Goal: Transaction & Acquisition: Purchase product/service

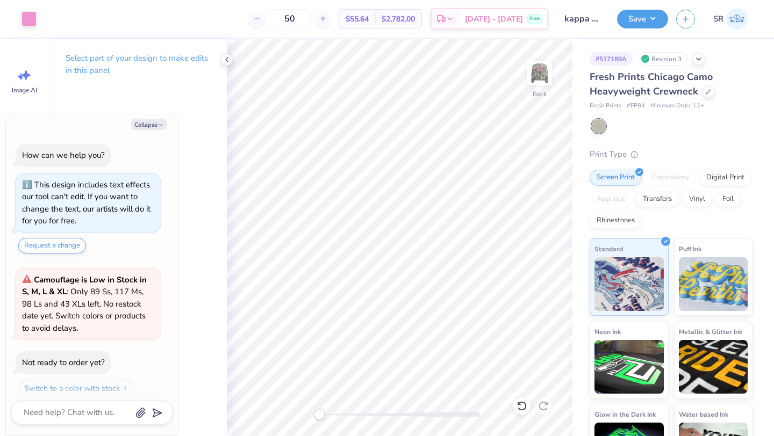
scroll to position [236, 0]
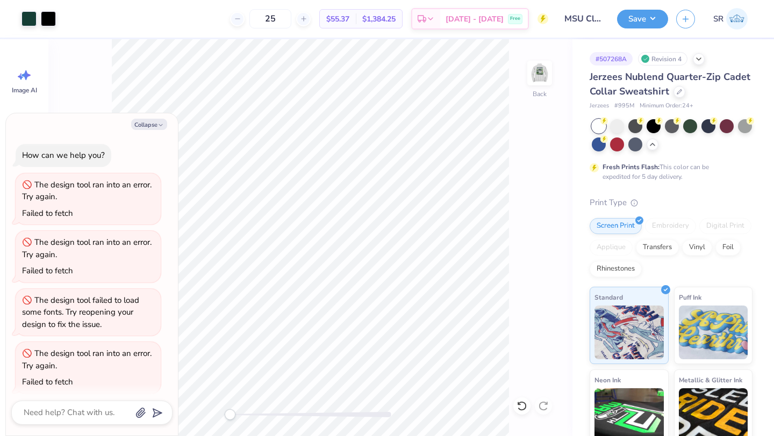
scroll to position [403, 0]
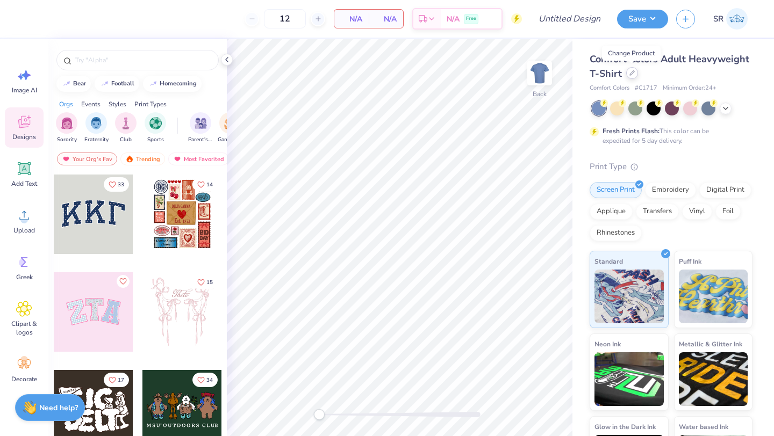
click at [631, 77] on div at bounding box center [632, 73] width 12 height 12
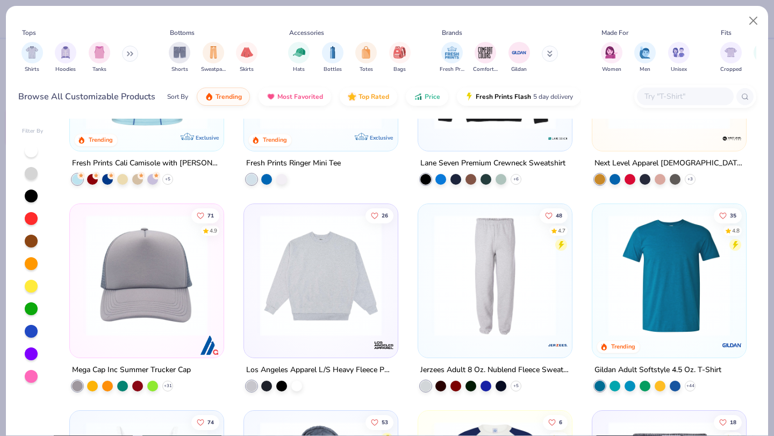
scroll to position [3945, 0]
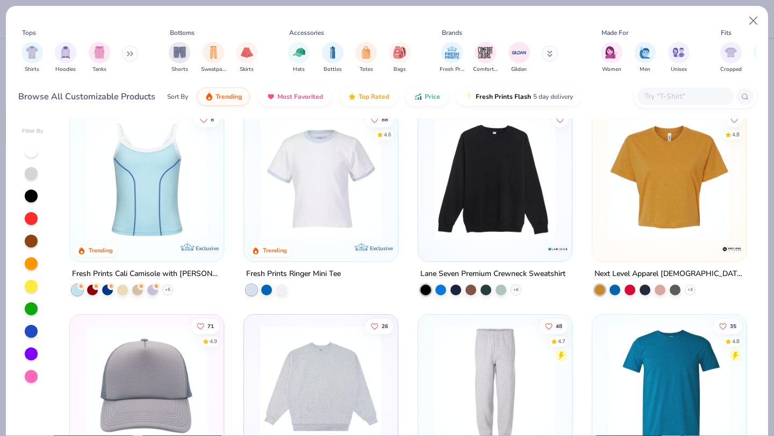
click at [489, 198] on img at bounding box center [495, 179] width 132 height 121
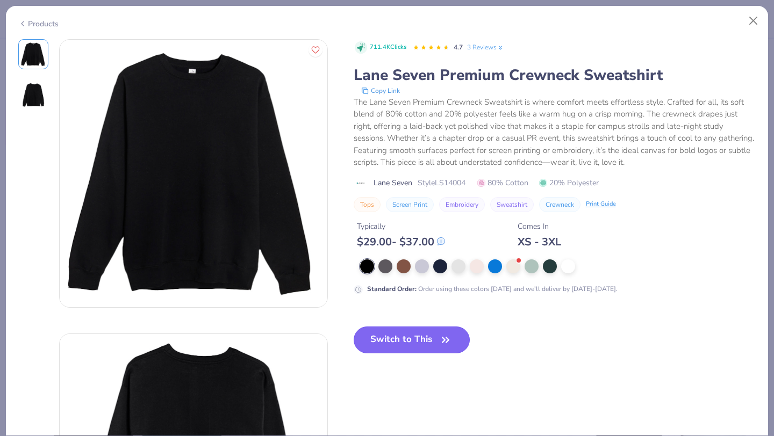
click at [432, 338] on button "Switch to This" at bounding box center [412, 340] width 117 height 27
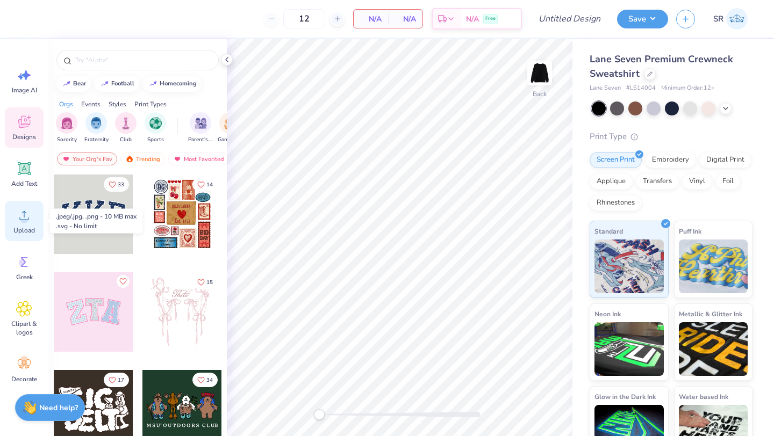
click at [15, 212] on div "Upload" at bounding box center [24, 221] width 39 height 40
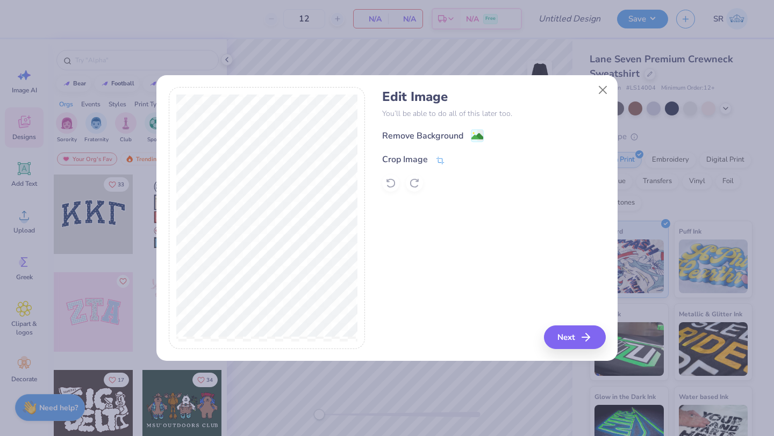
click at [441, 158] on icon at bounding box center [440, 160] width 8 height 8
click at [457, 160] on icon at bounding box center [458, 158] width 6 height 6
click at [473, 137] on image at bounding box center [477, 138] width 12 height 12
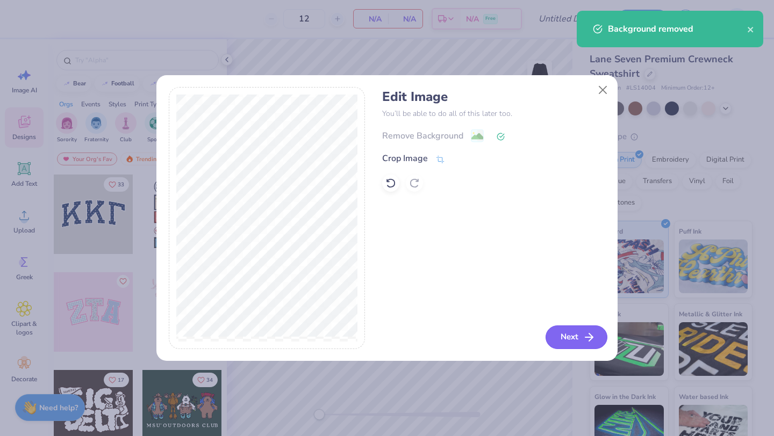
click at [583, 337] on icon "button" at bounding box center [589, 337] width 13 height 13
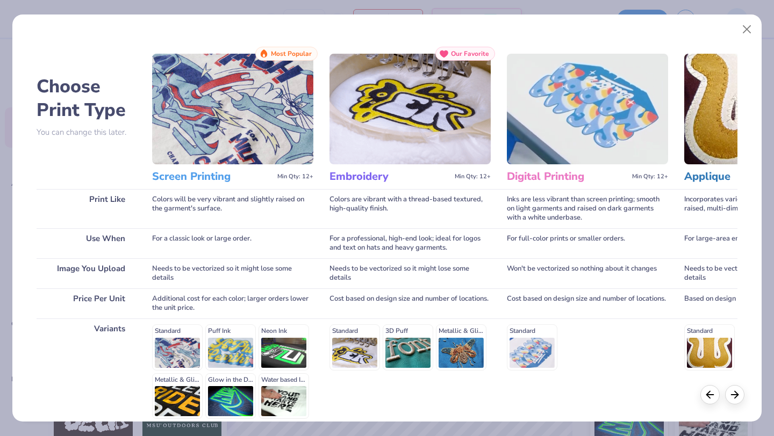
scroll to position [99, 0]
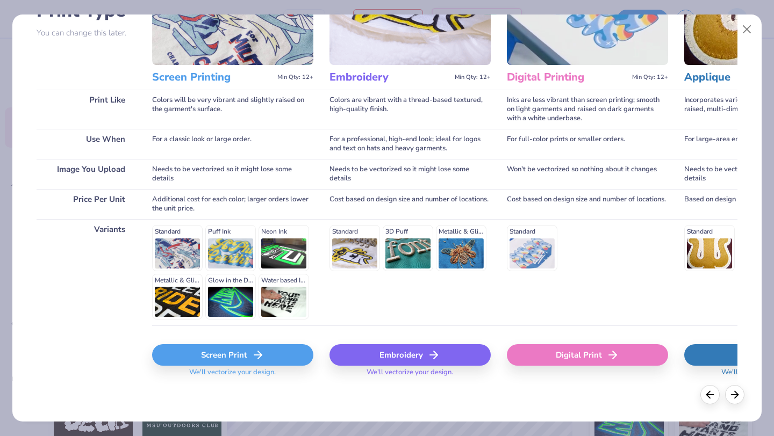
click at [241, 356] on div "Screen Print" at bounding box center [232, 354] width 161 height 21
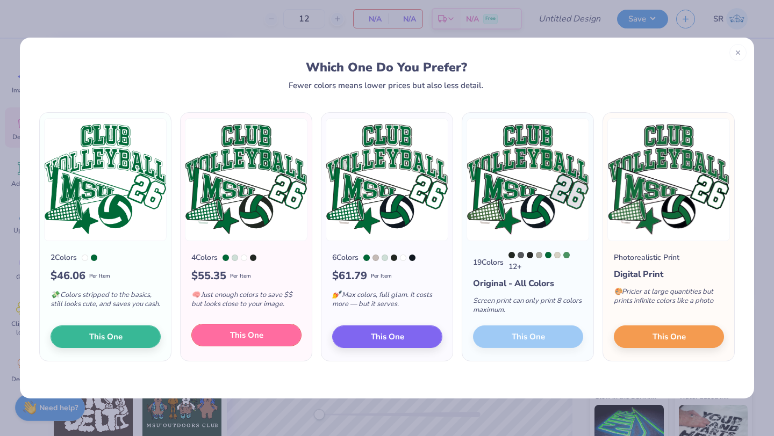
click at [242, 336] on span "This One" at bounding box center [246, 335] width 33 height 12
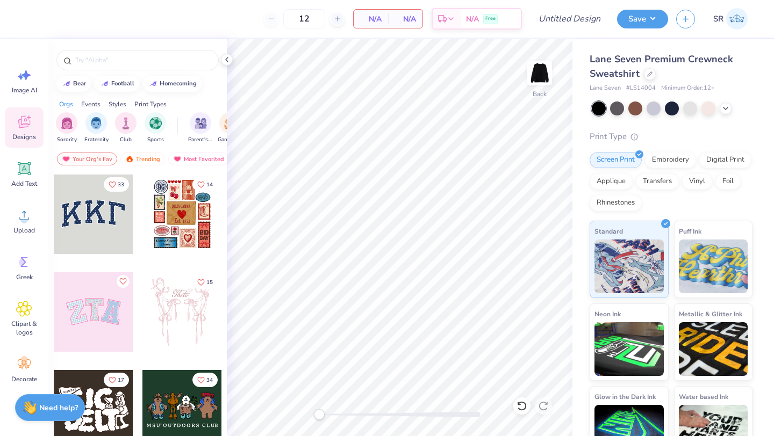
click at [648, 75] on div at bounding box center [387, 218] width 774 height 436
click at [650, 75] on icon at bounding box center [649, 72] width 5 height 5
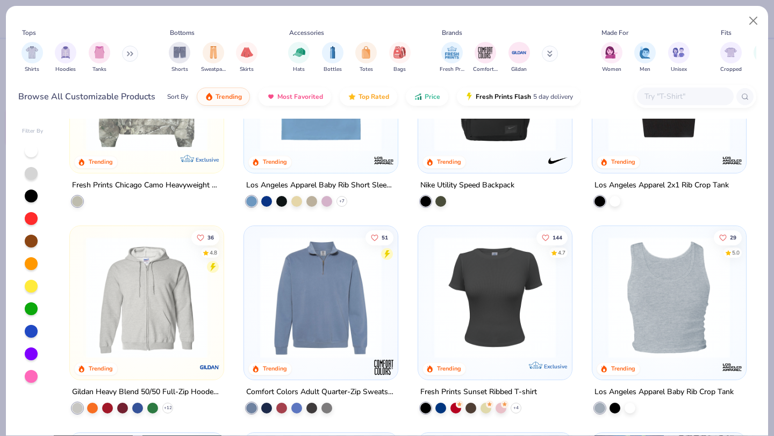
scroll to position [2656, 0]
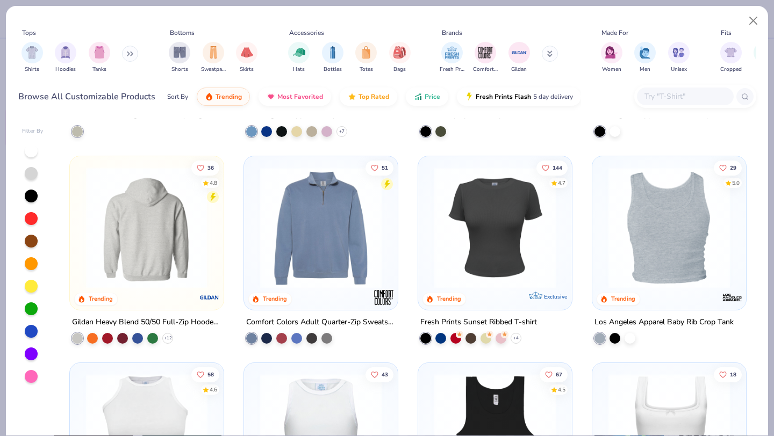
click at [166, 246] on img at bounding box center [147, 227] width 132 height 121
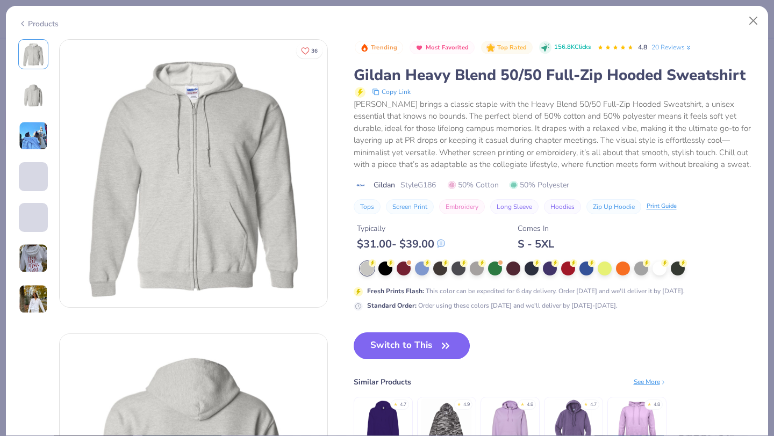
click at [432, 340] on button "Switch to This" at bounding box center [412, 346] width 117 height 27
click at [442, 348] on icon "button" at bounding box center [445, 345] width 6 height 5
click at [430, 346] on button "Switch to This" at bounding box center [412, 346] width 117 height 27
click at [421, 346] on button "Switch to This" at bounding box center [412, 346] width 117 height 27
click at [444, 342] on icon "button" at bounding box center [445, 346] width 15 height 15
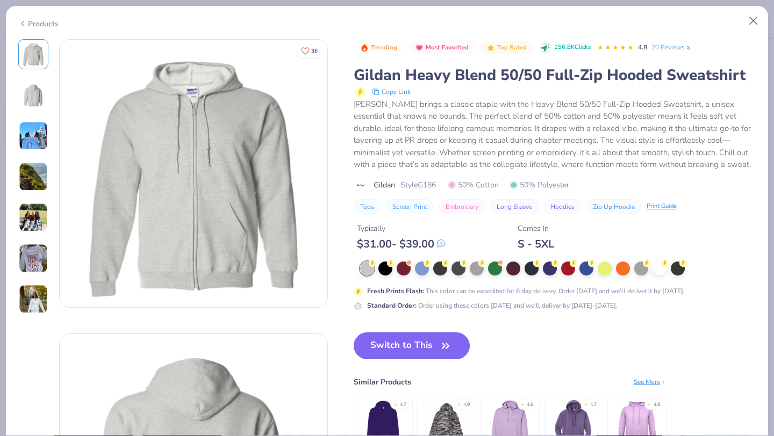
click at [426, 347] on button "Switch to This" at bounding box center [412, 346] width 117 height 27
click at [426, 348] on button "Switch to This" at bounding box center [412, 346] width 117 height 27
click at [440, 348] on icon "button" at bounding box center [445, 346] width 15 height 15
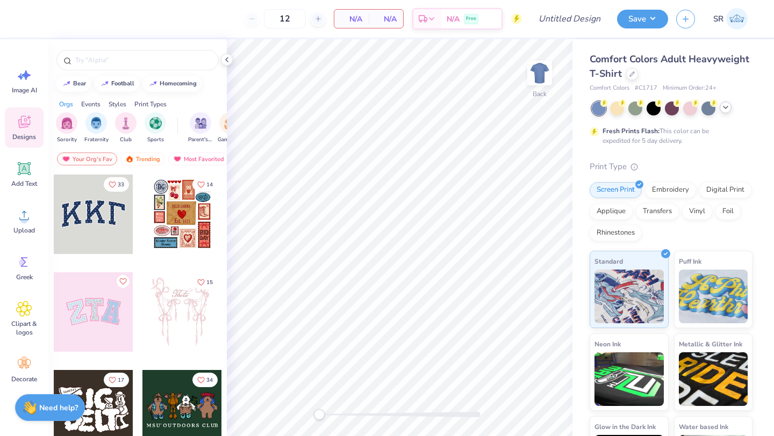
click at [725, 111] on icon at bounding box center [725, 107] width 9 height 9
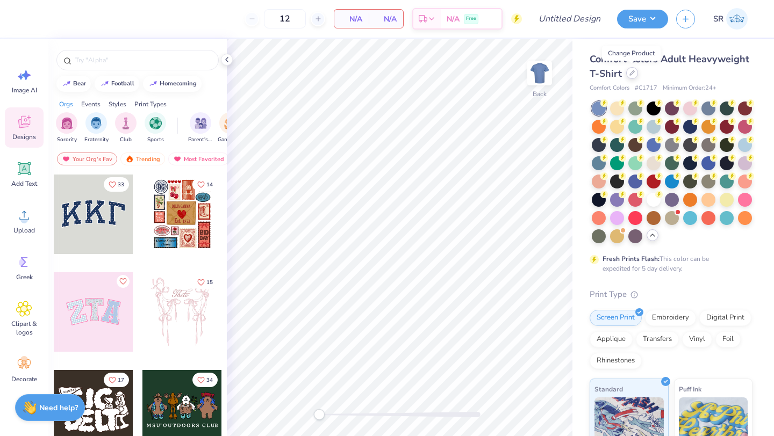
click at [633, 77] on div at bounding box center [632, 73] width 12 height 12
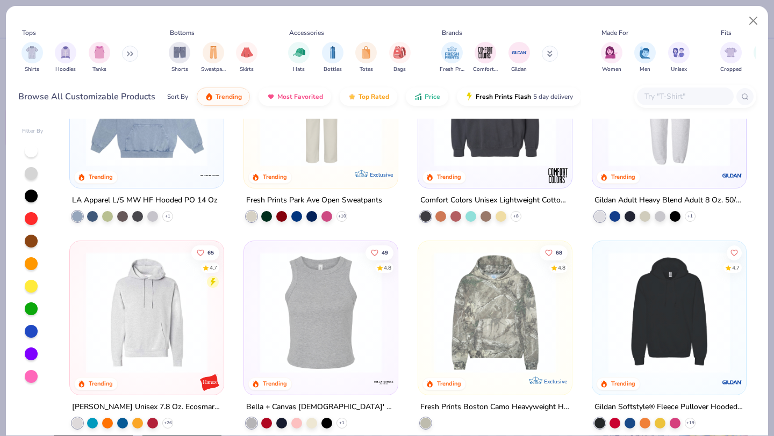
scroll to position [1962, 0]
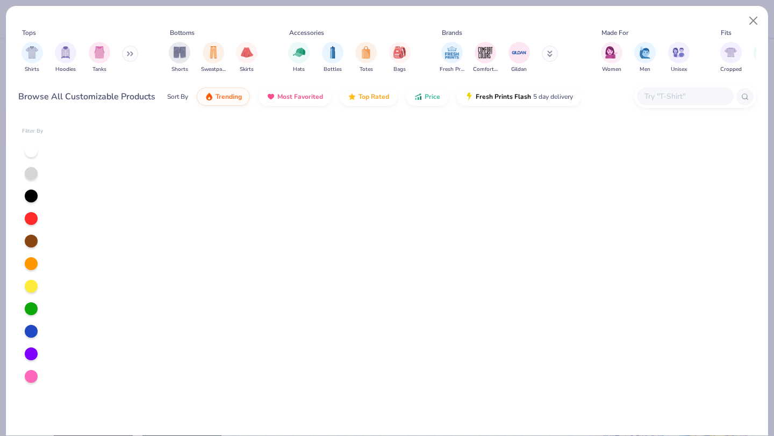
scroll to position [2640, 0]
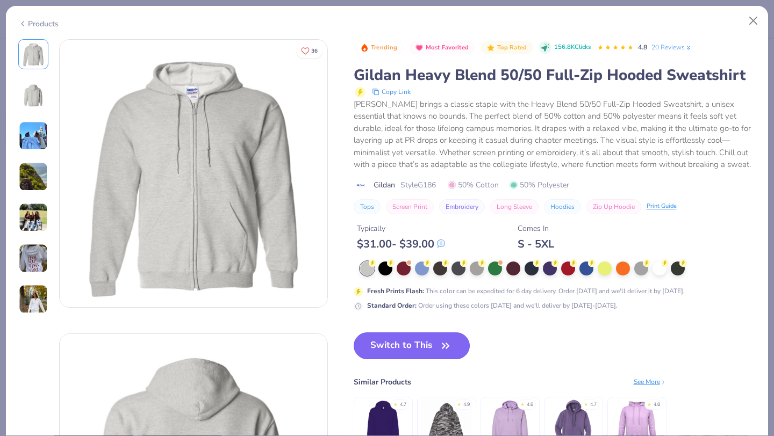
click at [419, 344] on button "Switch to This" at bounding box center [412, 346] width 117 height 27
click at [418, 344] on button "Switch to This" at bounding box center [412, 346] width 117 height 27
click at [445, 346] on icon "button" at bounding box center [445, 345] width 6 height 5
click at [502, 345] on div "Switch to This Similar Products See More ★ 4.7 ★ 4.9 ★ 4.8 ★ 4.7 ★ 4.8" at bounding box center [510, 405] width 313 height 145
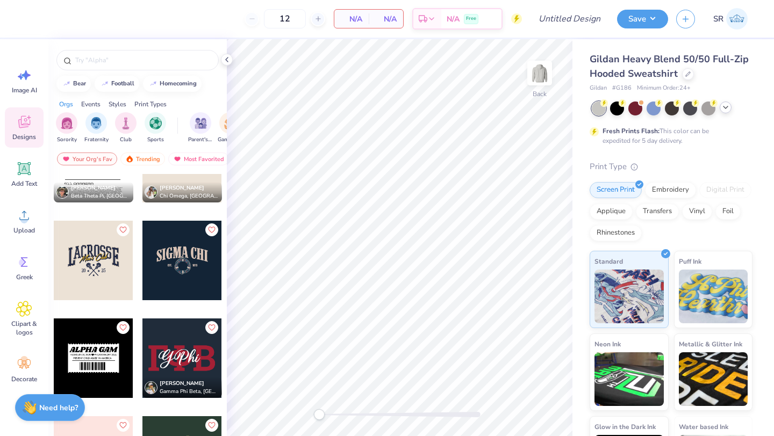
scroll to position [5502, 0]
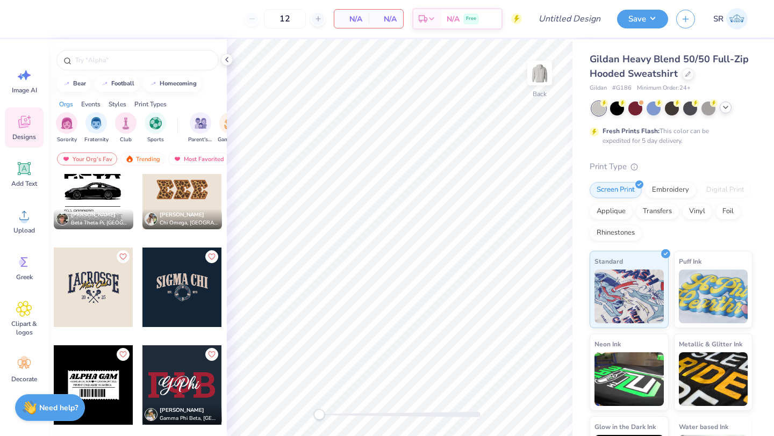
click at [211, 272] on div at bounding box center [182, 288] width 80 height 80
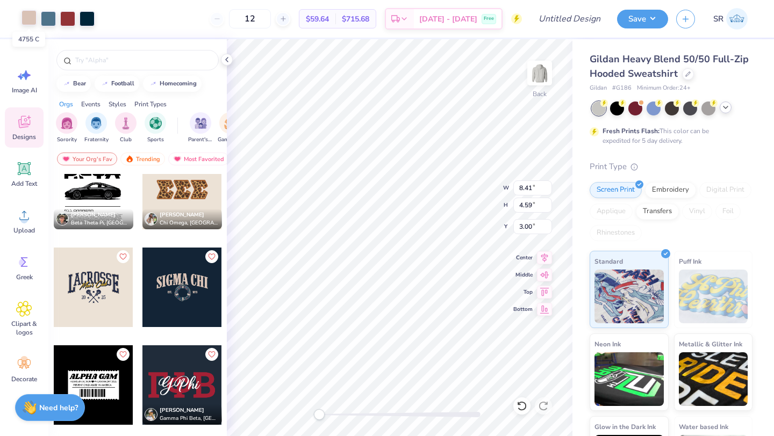
click at [26, 17] on div at bounding box center [28, 17] width 15 height 15
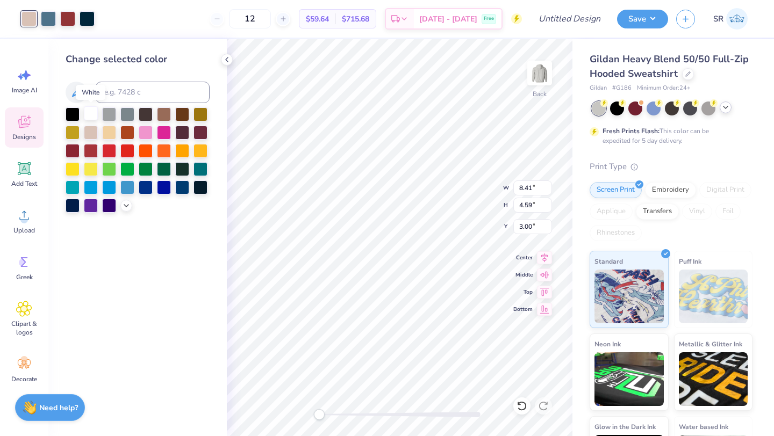
click at [94, 117] on div at bounding box center [91, 113] width 14 height 14
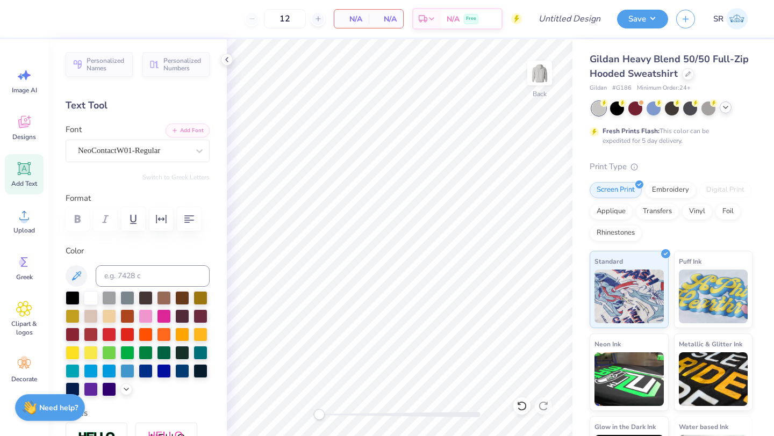
click at [25, 175] on icon at bounding box center [24, 169] width 16 height 16
type textarea "MSUWCVB"
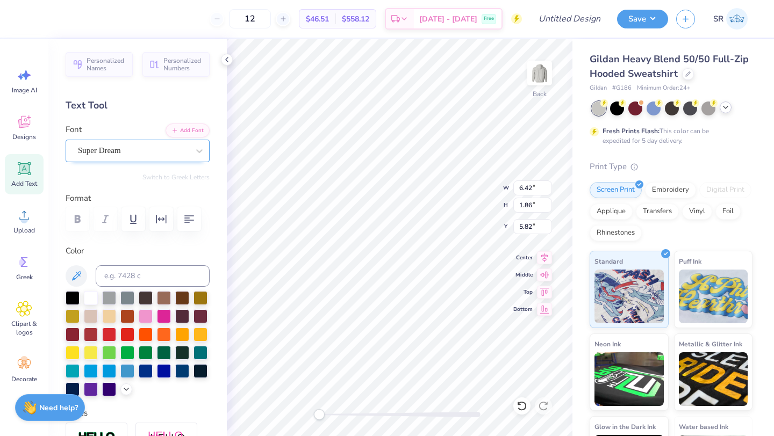
click at [156, 156] on div "Super Dream" at bounding box center [133, 150] width 113 height 17
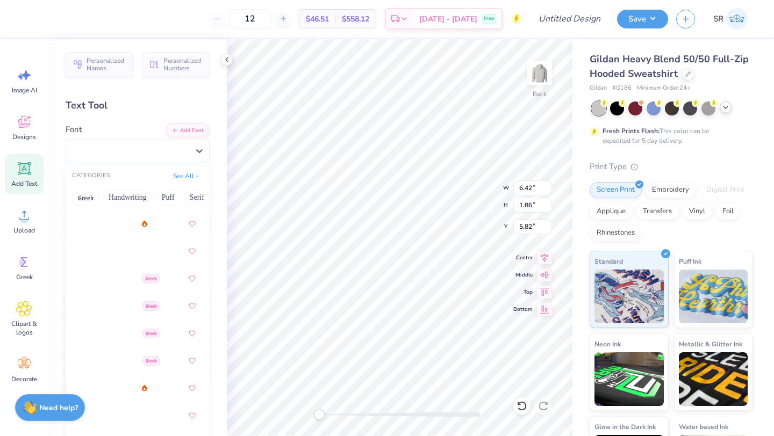
scroll to position [268, 0]
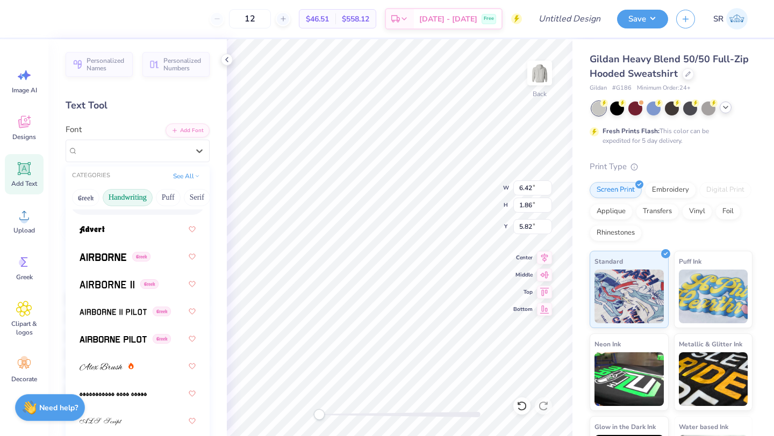
click at [135, 195] on button "Handwriting" at bounding box center [128, 197] width 50 height 17
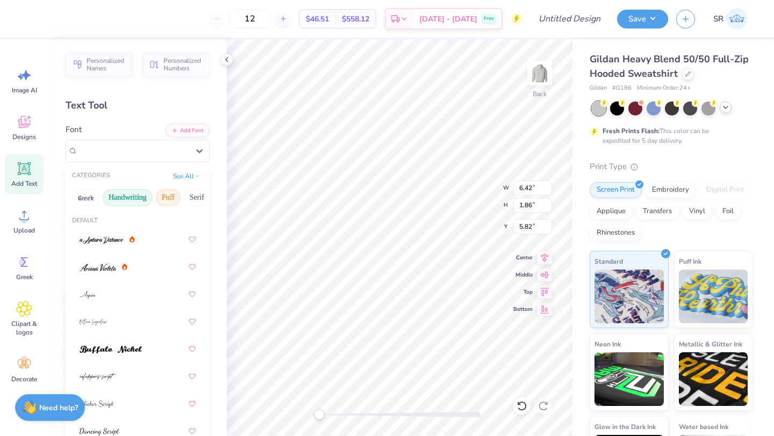
click at [166, 200] on button "Puff" at bounding box center [168, 197] width 25 height 17
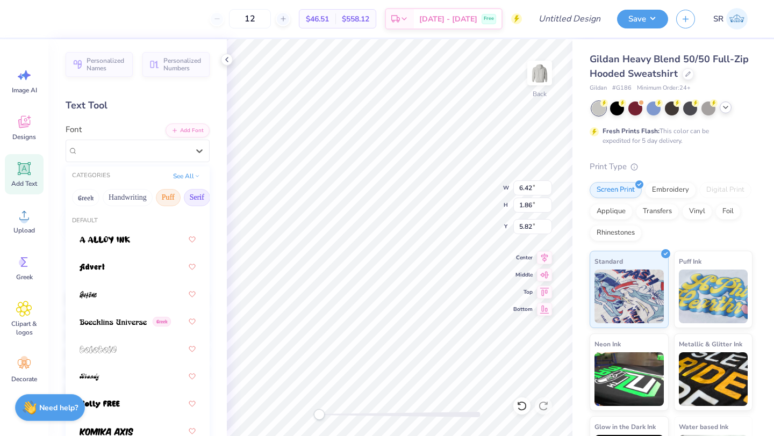
click at [199, 199] on button "Serif" at bounding box center [197, 197] width 26 height 17
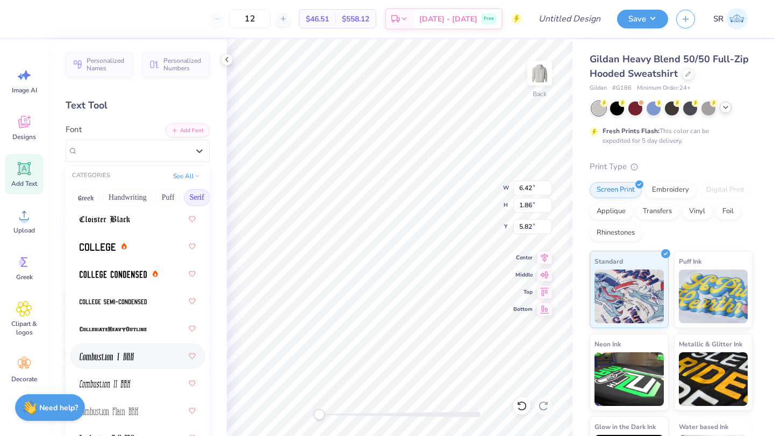
scroll to position [394, 0]
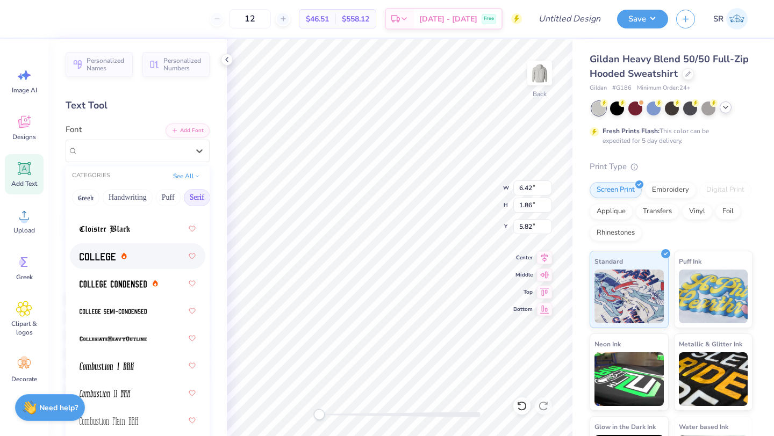
click at [109, 260] on img at bounding box center [98, 257] width 36 height 8
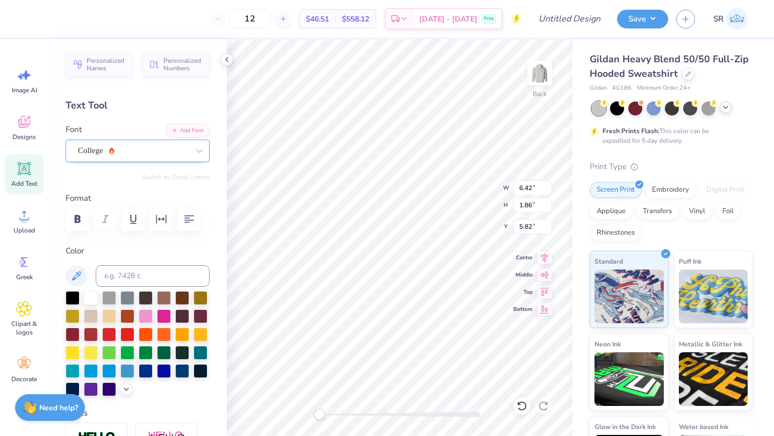
click at [141, 153] on div "College" at bounding box center [133, 150] width 113 height 17
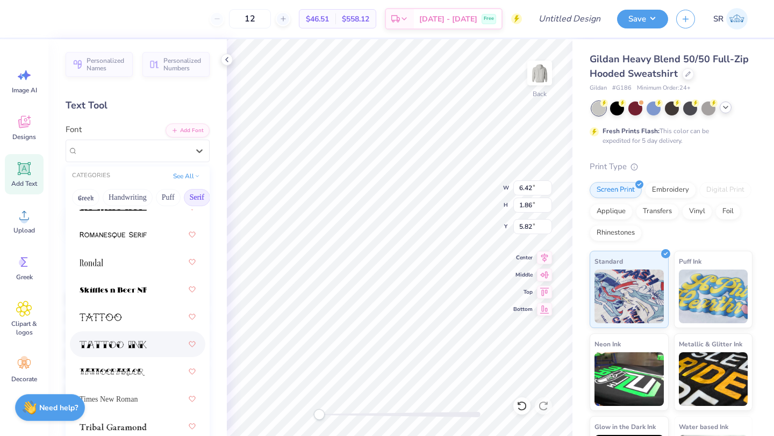
scroll to position [1868, 0]
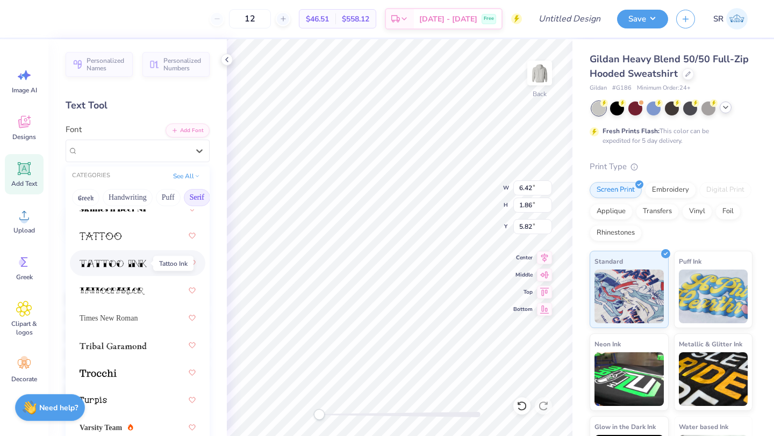
click at [141, 264] on img at bounding box center [113, 264] width 67 height 8
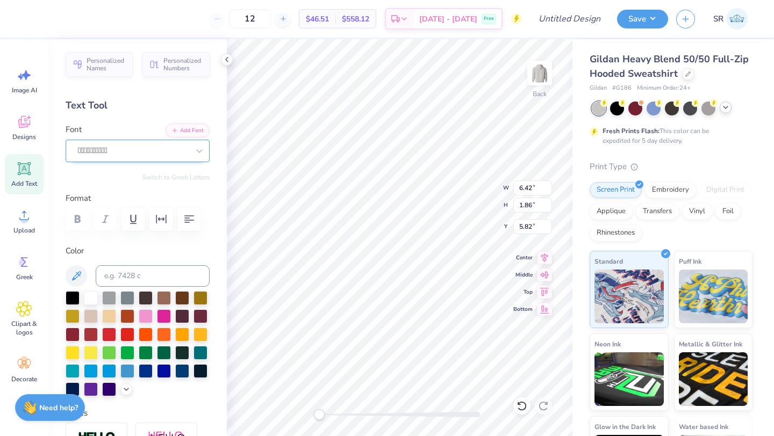
click at [148, 147] on div "" at bounding box center [133, 150] width 113 height 17
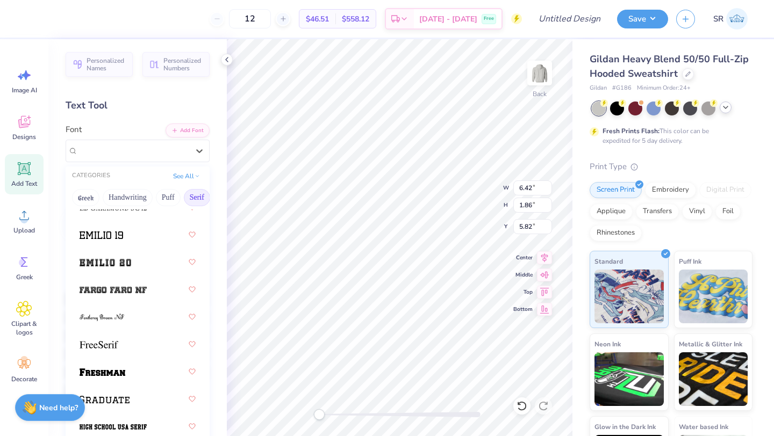
scroll to position [1198, 0]
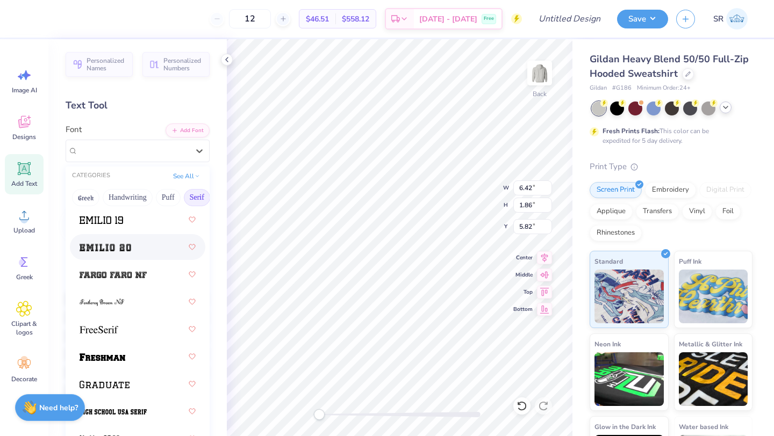
click at [124, 238] on div at bounding box center [138, 247] width 116 height 19
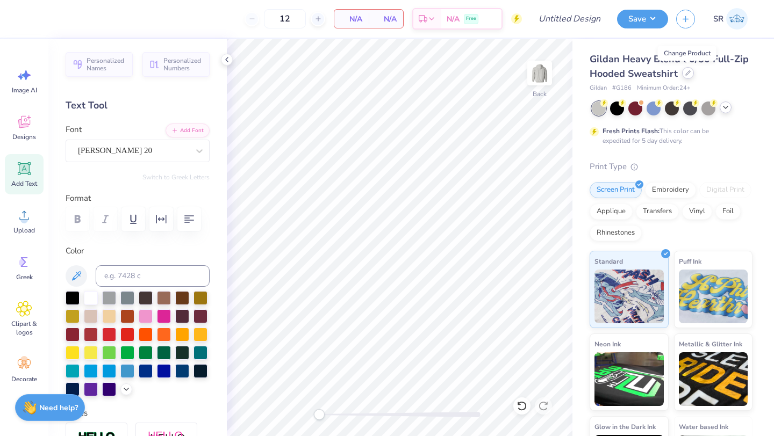
click at [688, 71] on icon at bounding box center [687, 72] width 5 height 5
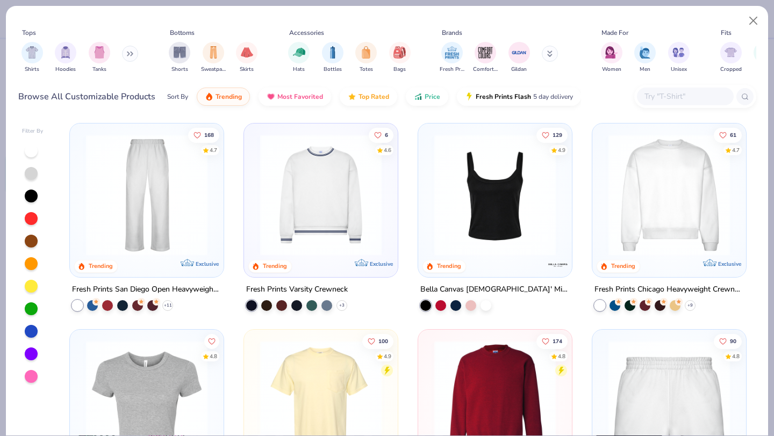
scroll to position [421, 0]
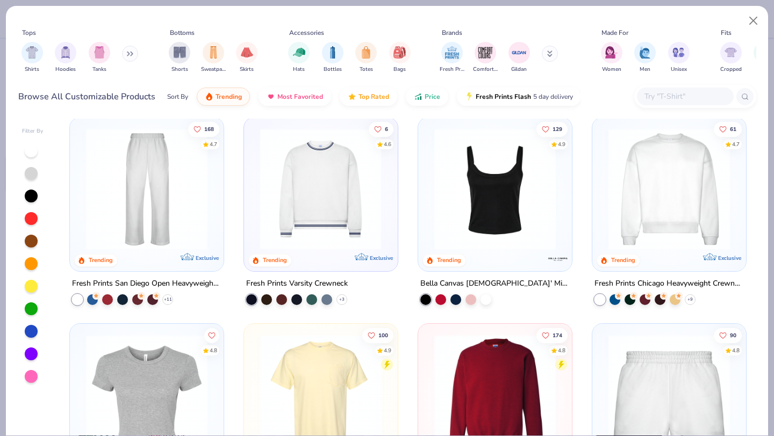
click at [337, 185] on img at bounding box center [321, 188] width 132 height 121
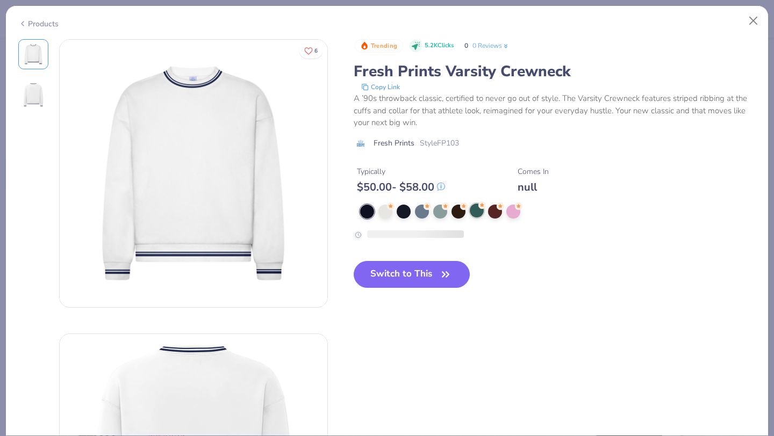
click at [475, 212] on div at bounding box center [477, 211] width 14 height 14
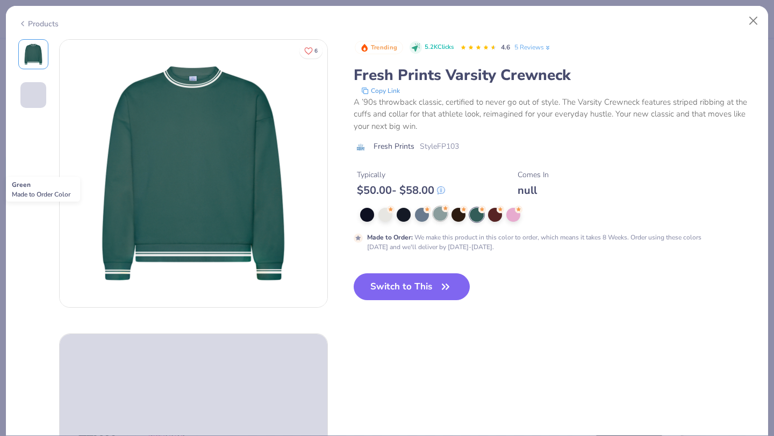
click at [440, 214] on div at bounding box center [440, 214] width 14 height 14
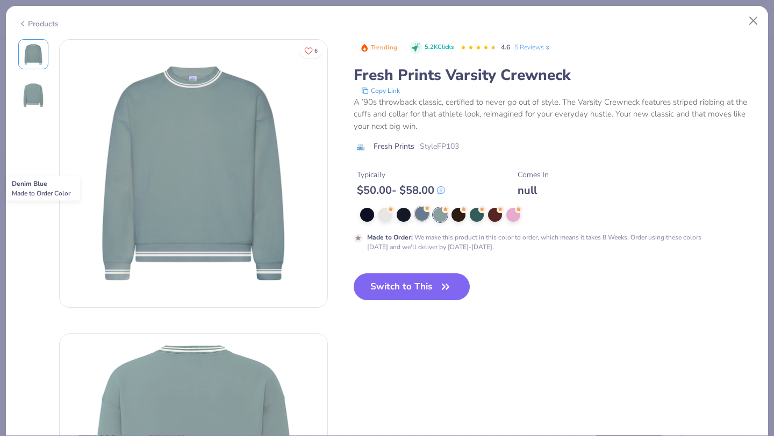
click at [418, 213] on div at bounding box center [422, 214] width 14 height 14
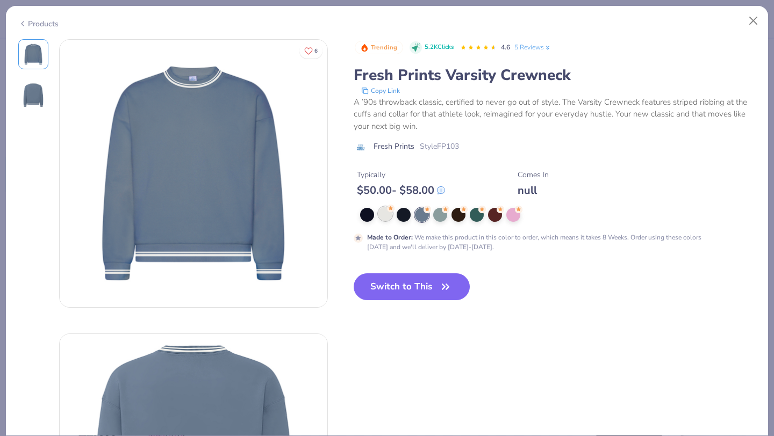
click at [389, 218] on div at bounding box center [385, 214] width 14 height 14
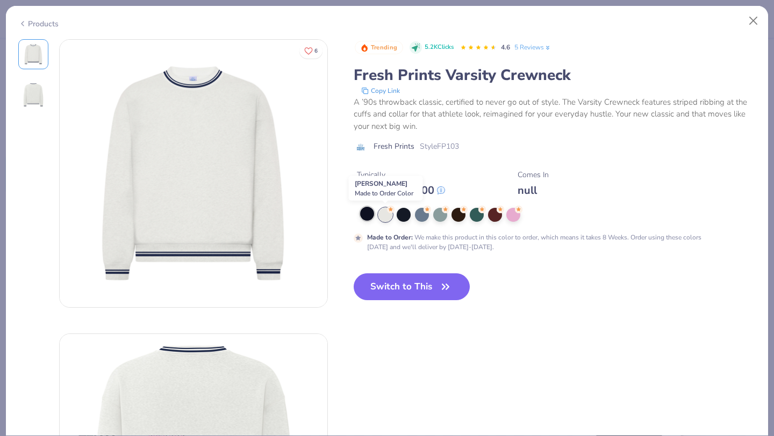
click at [372, 216] on div at bounding box center [367, 214] width 14 height 14
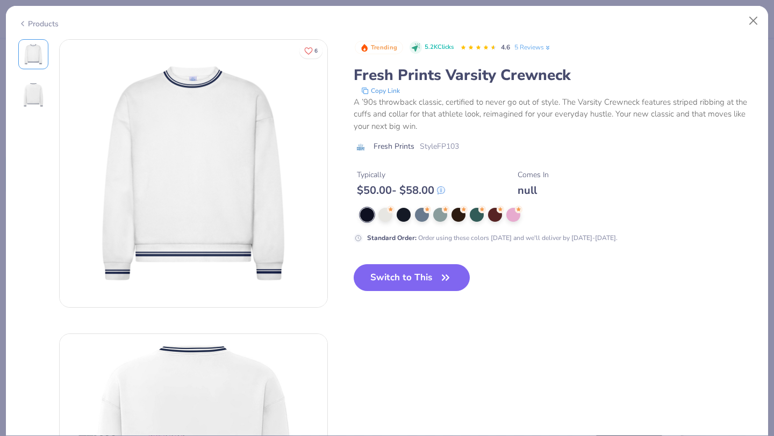
click at [368, 216] on div at bounding box center [367, 215] width 14 height 14
click at [757, 18] on button "Close" at bounding box center [753, 21] width 20 height 20
click at [752, 21] on button "Close" at bounding box center [753, 21] width 20 height 20
click at [752, 22] on button "Close" at bounding box center [753, 21] width 20 height 20
